Goal: Information Seeking & Learning: Learn about a topic

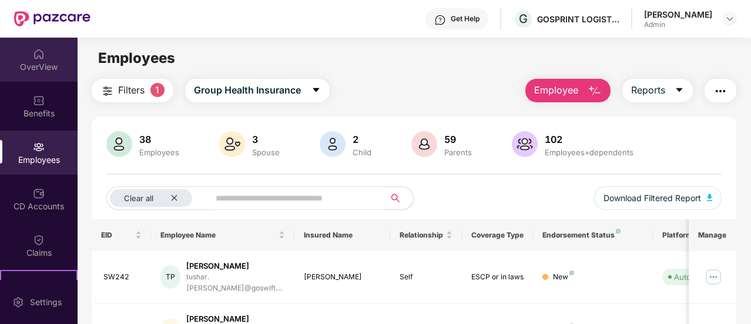
click at [49, 45] on div "OverView" at bounding box center [39, 60] width 78 height 44
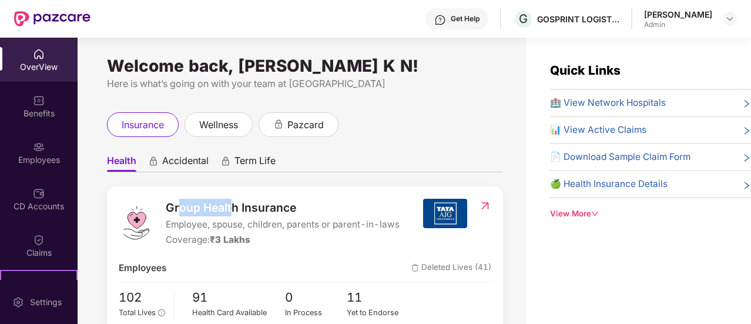
drag, startPoint x: 180, startPoint y: 213, endPoint x: 252, endPoint y: 217, distance: 71.9
click at [252, 217] on div "Group Health Insurance Employee, spouse, children, parents or parent-in-laws Co…" at bounding box center [283, 223] width 234 height 49
click at [252, 217] on span "Employee, spouse, children, parents or parent-in-laws" at bounding box center [283, 224] width 234 height 14
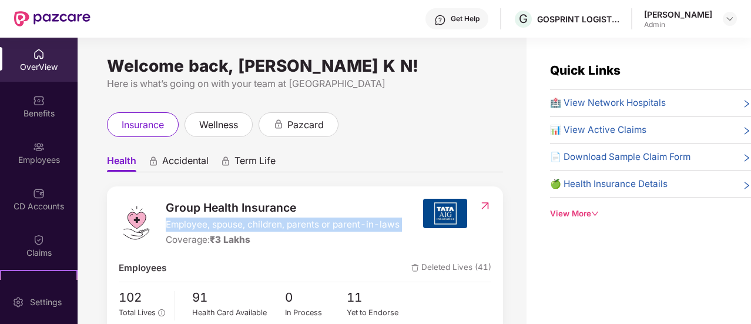
click at [252, 217] on span "Employee, spouse, children, parents or parent-in-laws" at bounding box center [283, 224] width 234 height 14
drag, startPoint x: 252, startPoint y: 217, endPoint x: 255, endPoint y: 225, distance: 8.2
click at [255, 225] on span "Employee, spouse, children, parents or parent-in-laws" at bounding box center [283, 224] width 234 height 14
